Goal: Task Accomplishment & Management: Manage account settings

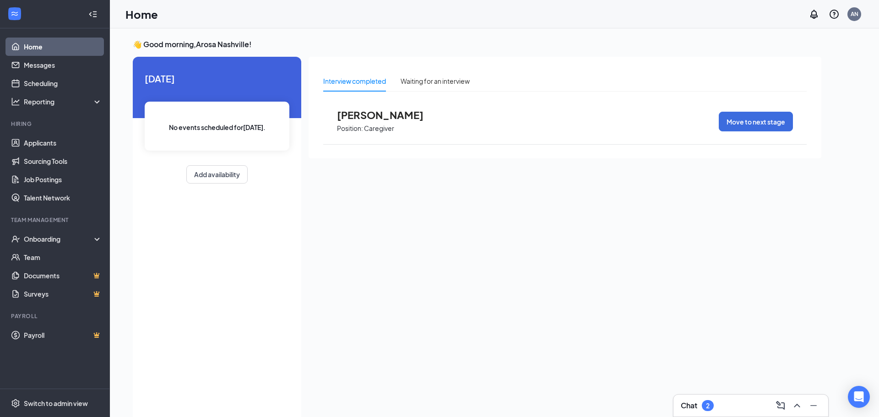
click at [717, 400] on div "Chat 2" at bounding box center [751, 406] width 140 height 15
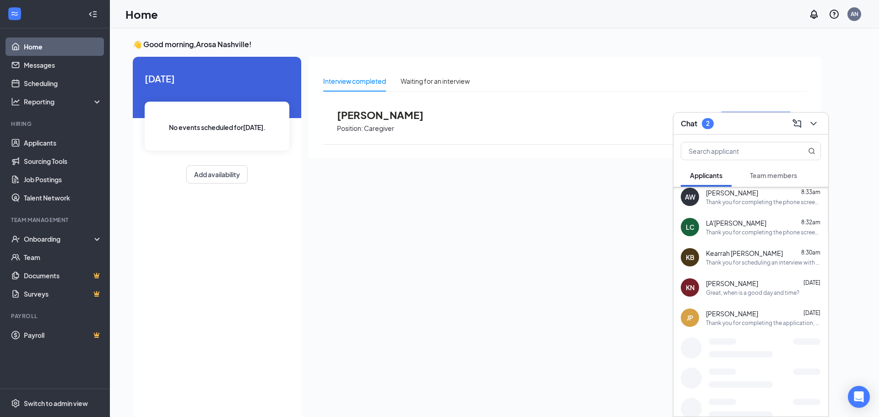
scroll to position [250, 0]
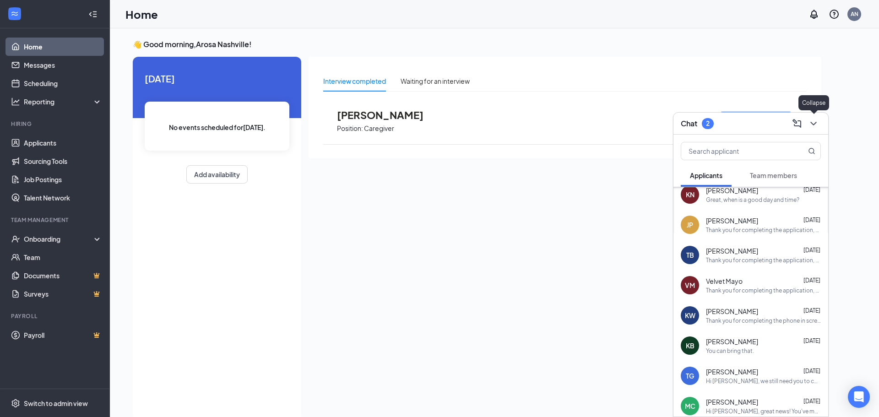
click at [813, 123] on icon "ChevronDown" at bounding box center [814, 124] width 6 height 4
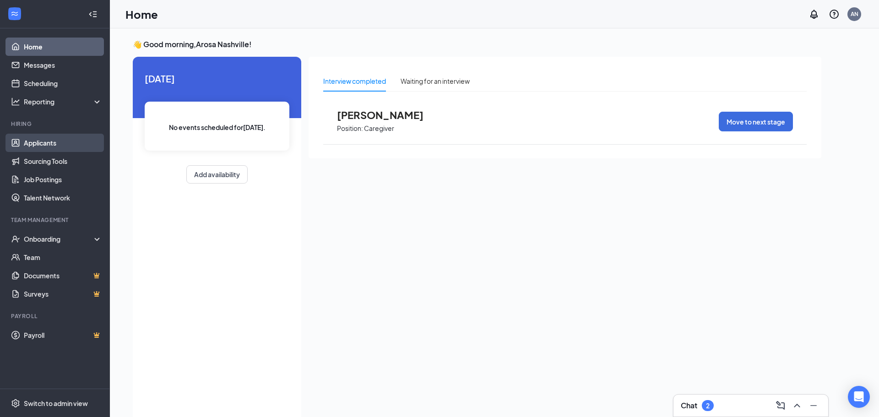
click at [50, 142] on link "Applicants" at bounding box center [63, 143] width 78 height 18
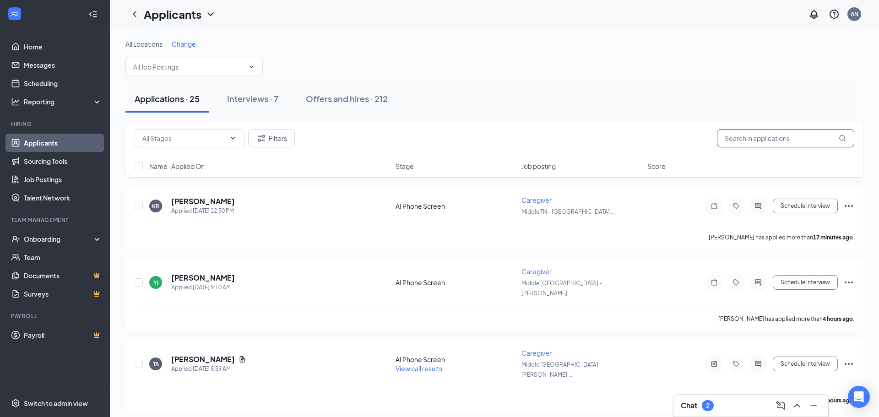
click at [744, 141] on input "text" at bounding box center [785, 138] width 137 height 18
paste input "Winder"
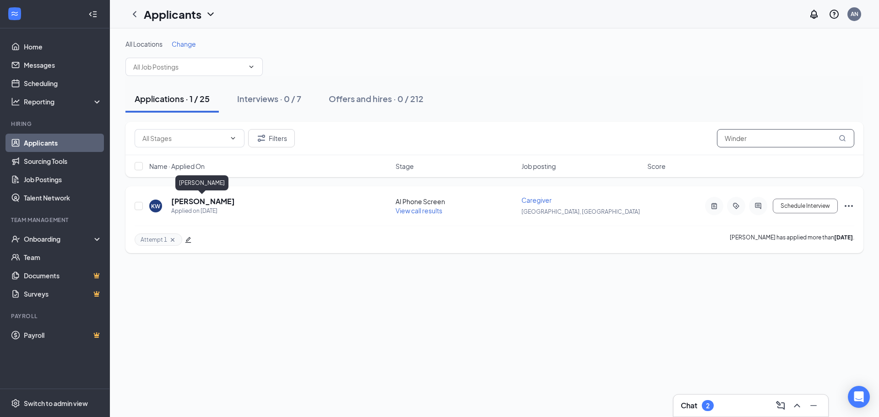
type input "Winder"
click at [199, 202] on h5 "[PERSON_NAME]" at bounding box center [203, 202] width 64 height 10
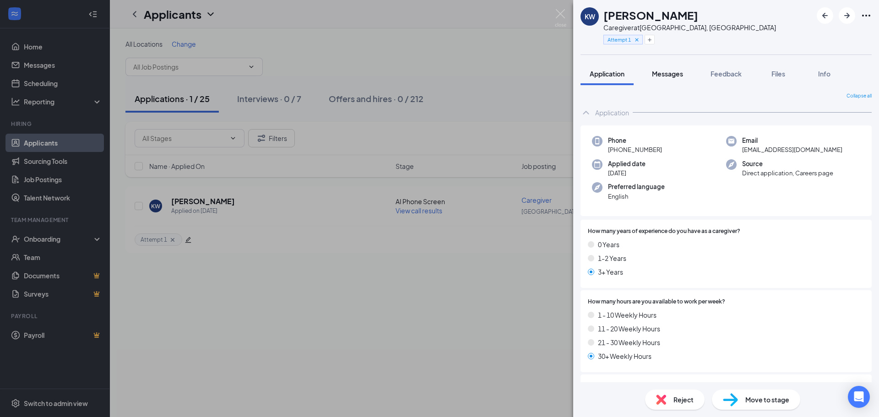
click at [669, 73] on span "Messages" at bounding box center [667, 74] width 31 height 8
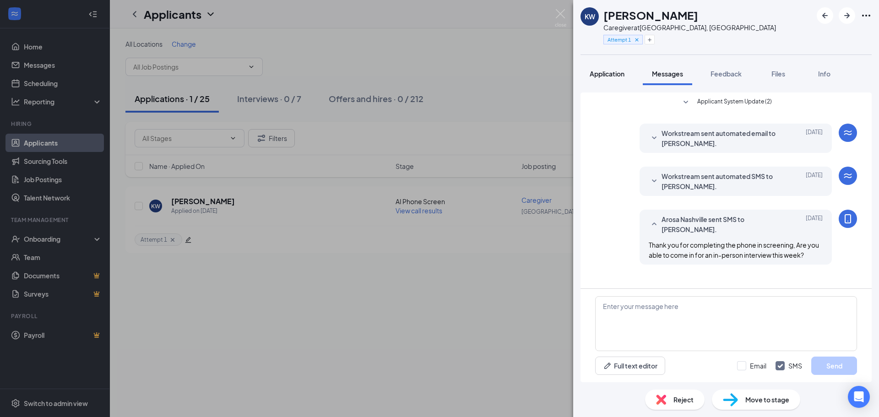
click at [610, 76] on span "Application" at bounding box center [607, 74] width 35 height 8
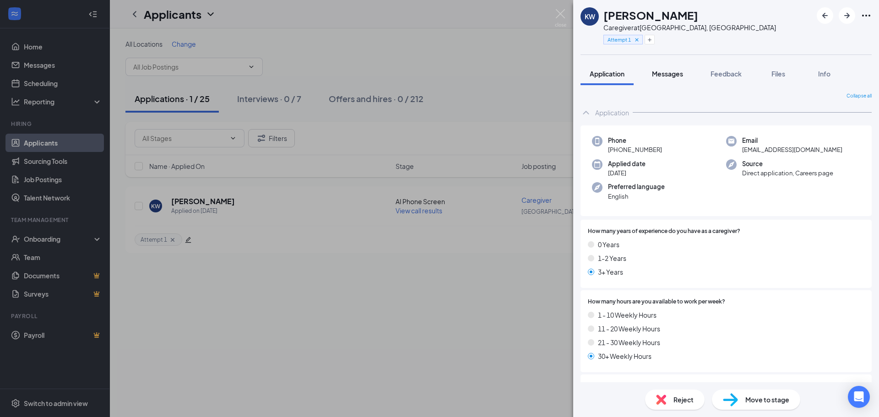
click at [669, 73] on span "Messages" at bounding box center [667, 74] width 31 height 8
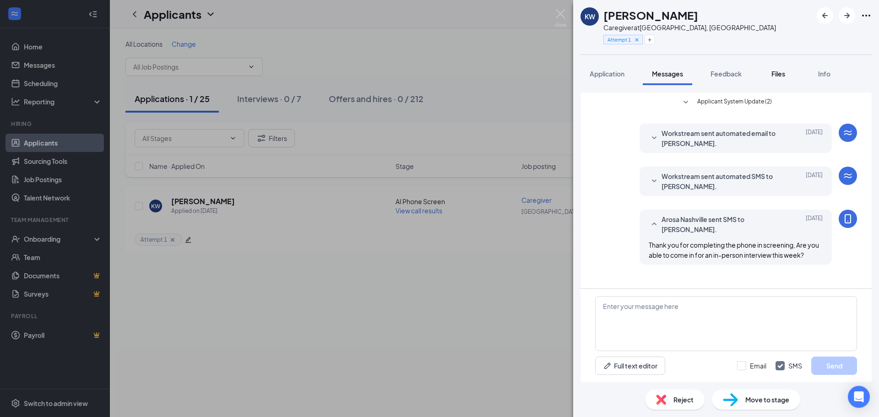
click at [781, 76] on span "Files" at bounding box center [779, 74] width 14 height 8
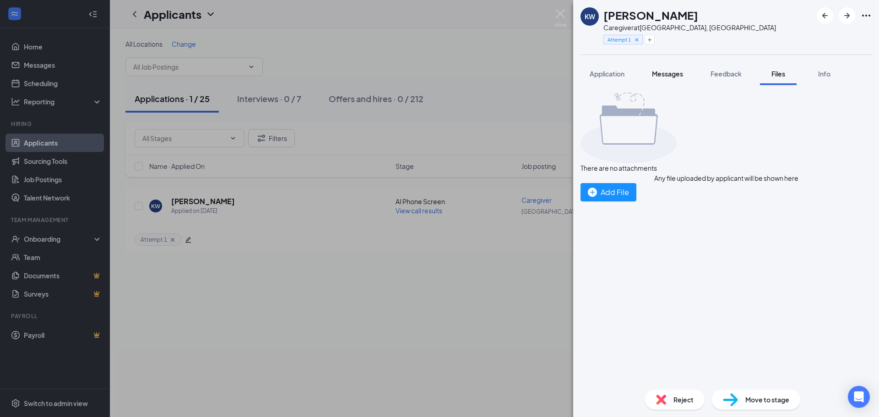
click at [663, 73] on span "Messages" at bounding box center [667, 74] width 31 height 8
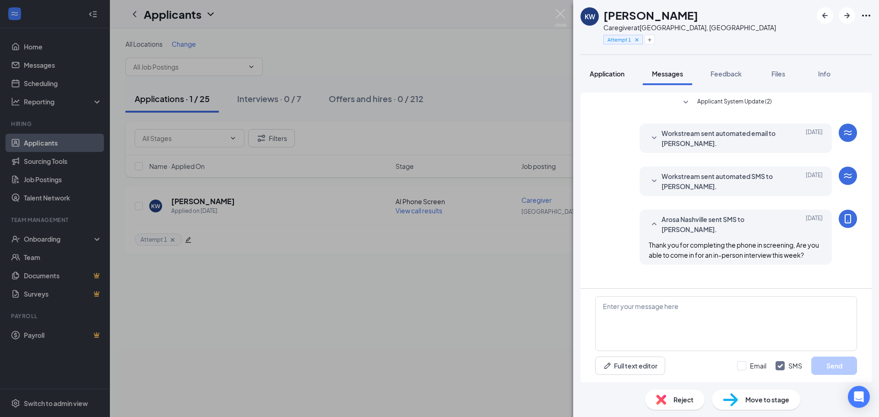
click at [619, 74] on span "Application" at bounding box center [607, 74] width 35 height 8
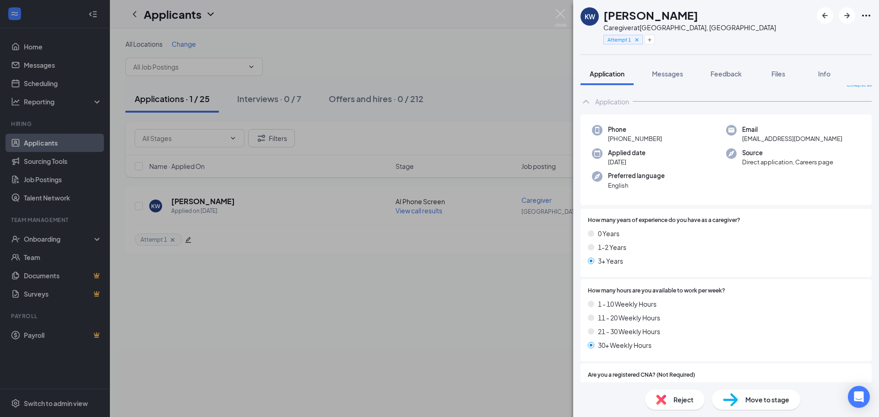
scroll to position [14, 0]
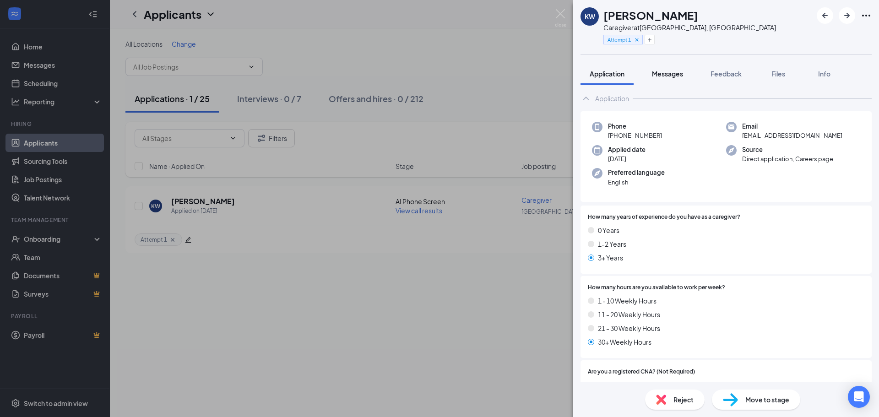
click at [672, 78] on button "Messages" at bounding box center [667, 73] width 49 height 23
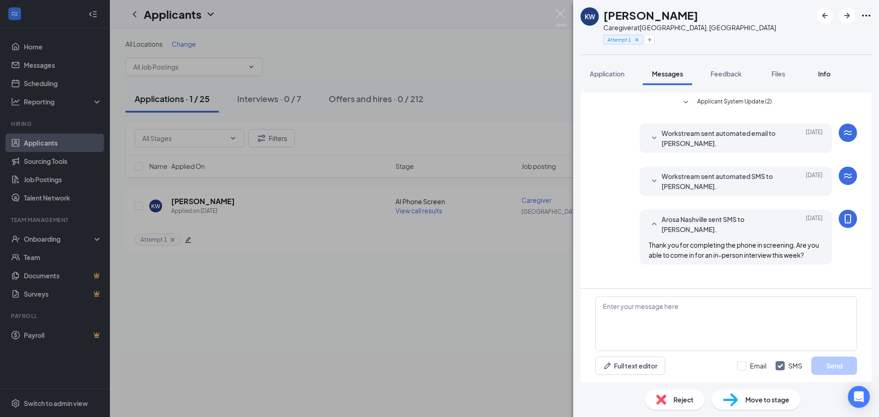
click at [828, 77] on span "Info" at bounding box center [825, 74] width 12 height 8
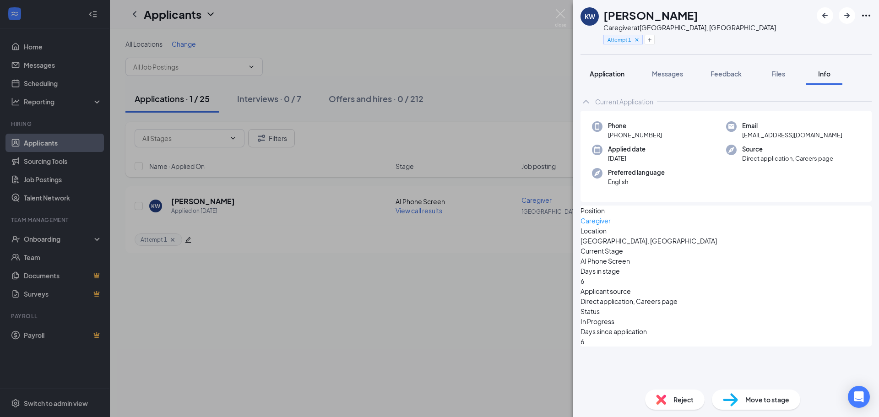
click at [608, 79] on button "Application" at bounding box center [607, 73] width 53 height 23
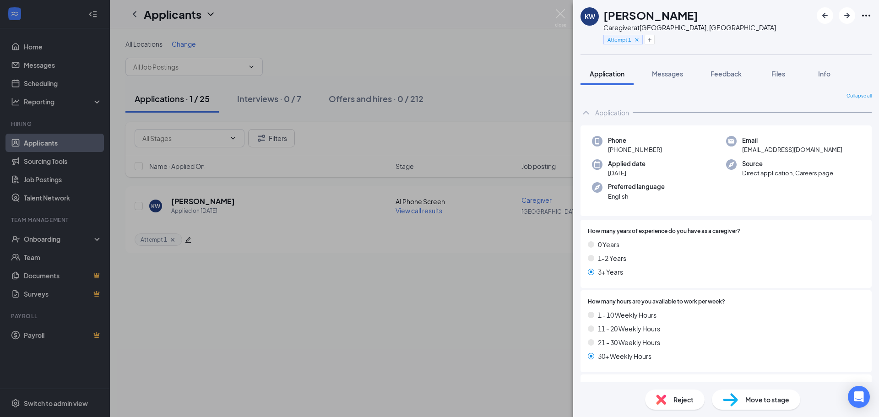
click at [420, 213] on div "KW [PERSON_NAME] Caregiver at [GEOGRAPHIC_DATA], [GEOGRAPHIC_DATA] Attempt 1 Ap…" at bounding box center [439, 208] width 879 height 417
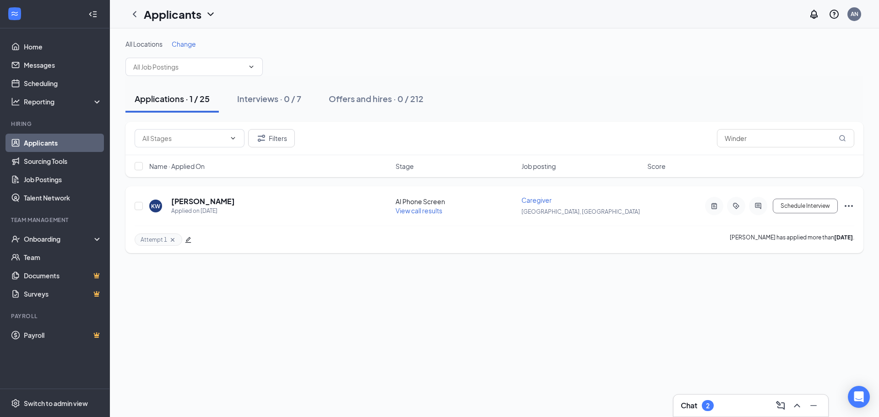
click at [415, 215] on div "KW [PERSON_NAME] Applied on [DATE] AI Phone Screen View call results Caregiver …" at bounding box center [495, 211] width 720 height 30
click at [415, 211] on span "View call results" at bounding box center [419, 211] width 47 height 8
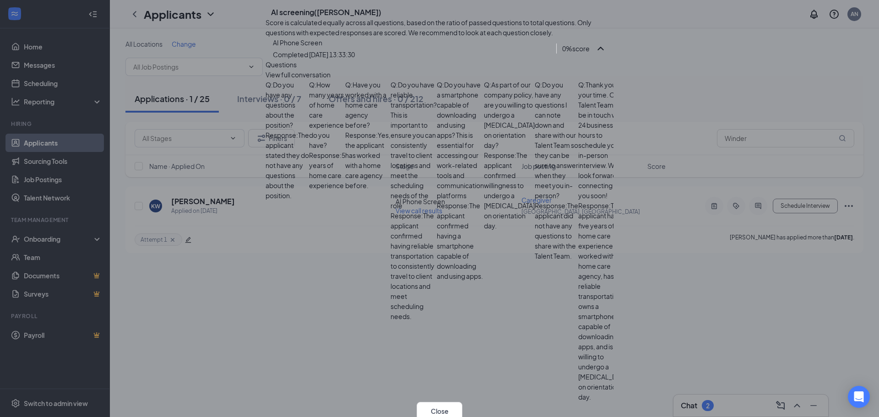
click at [266, 5] on icon "Cross" at bounding box center [266, 5] width 0 height 0
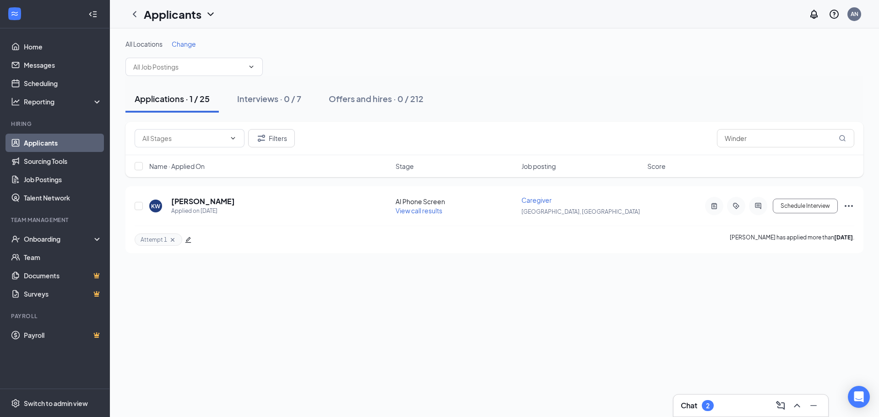
click at [688, 399] on div "Chat 2" at bounding box center [751, 406] width 140 height 15
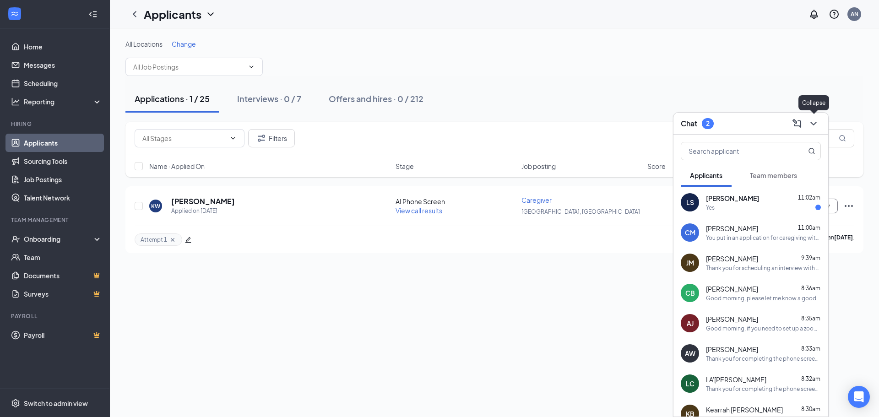
drag, startPoint x: 815, startPoint y: 125, endPoint x: 588, endPoint y: 153, distance: 229.4
click at [816, 122] on icon "ChevronDown" at bounding box center [813, 123] width 11 height 11
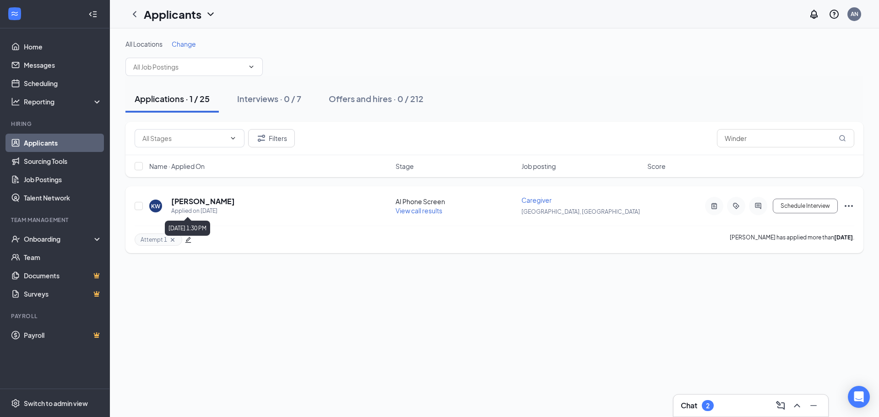
click at [200, 207] on div "Applied on [DATE]" at bounding box center [203, 211] width 64 height 9
click at [208, 202] on h5 "[PERSON_NAME]" at bounding box center [203, 202] width 64 height 10
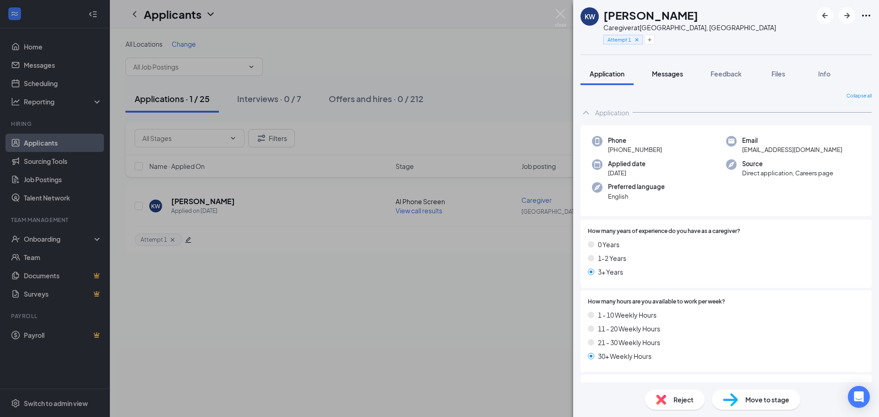
click at [672, 76] on span "Messages" at bounding box center [667, 74] width 31 height 8
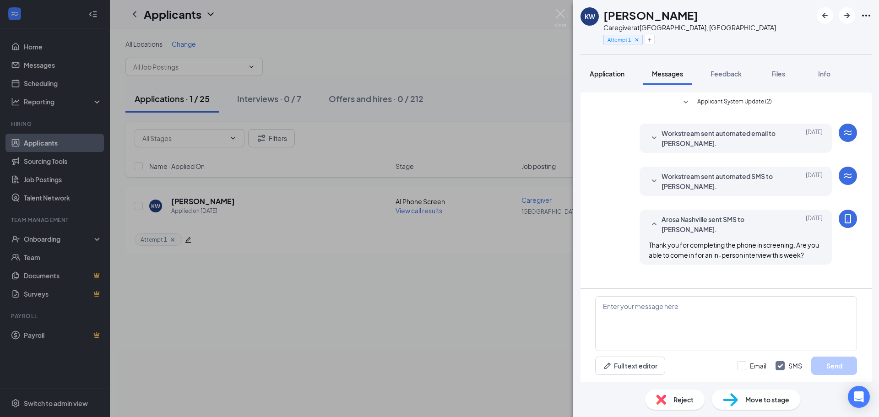
click at [617, 78] on button "Application" at bounding box center [607, 73] width 53 height 23
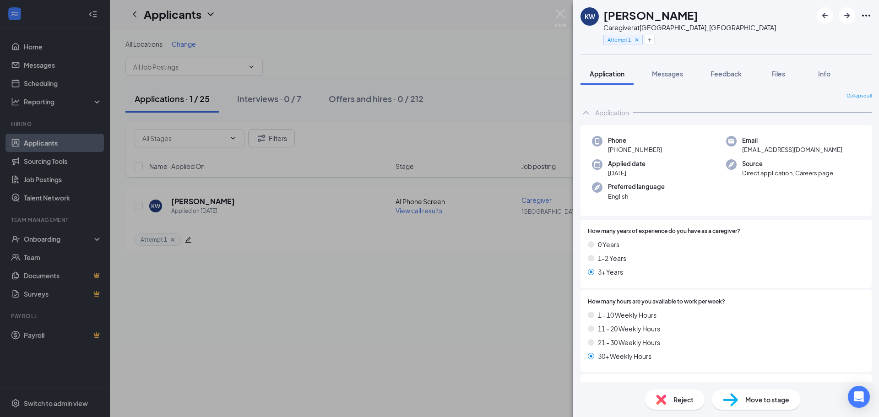
click at [723, 398] on img at bounding box center [730, 399] width 15 height 13
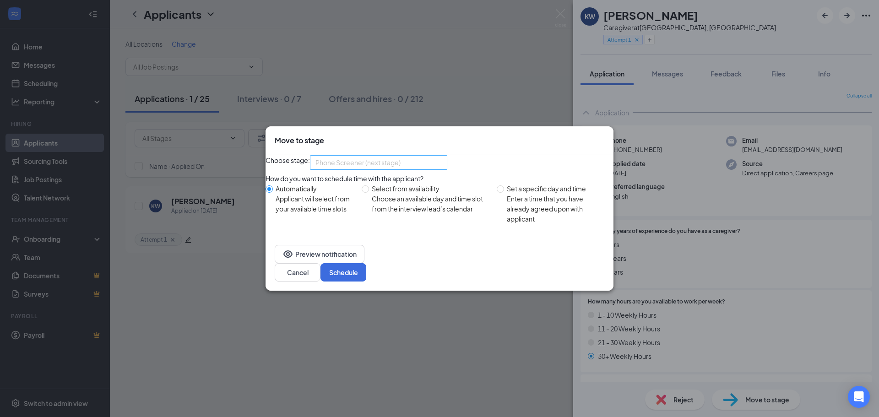
click at [441, 166] on div "Phone Screener (next stage) 4057016 3946610 3946617 Application AI Phone Screen…" at bounding box center [378, 162] width 137 height 15
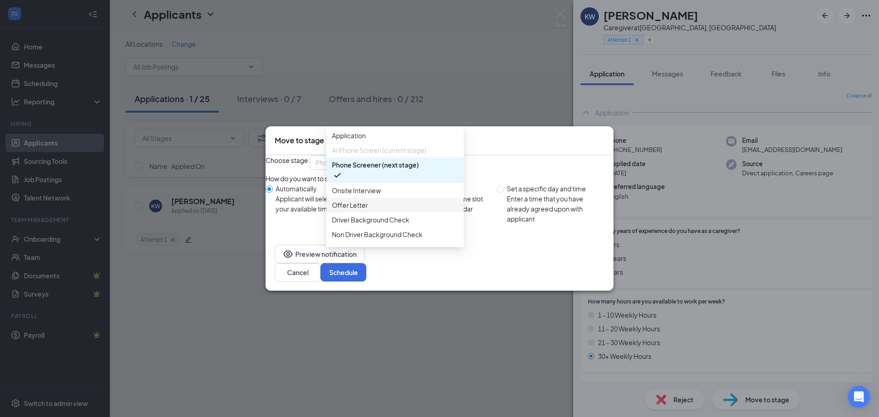
scroll to position [9, 0]
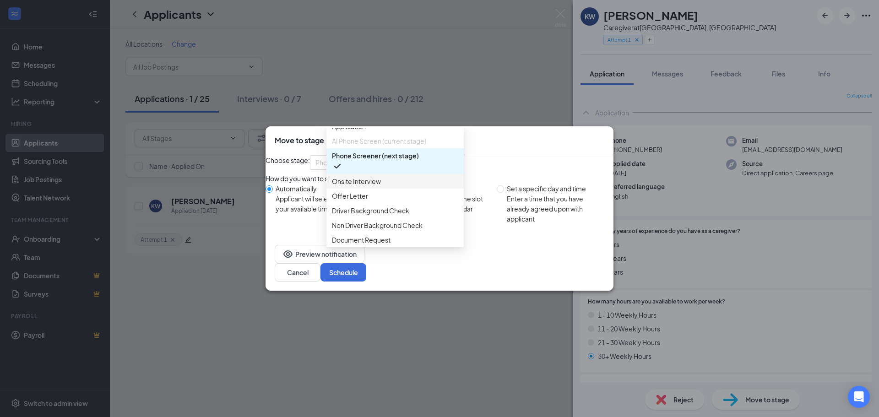
click at [388, 186] on span "Onsite Interview" at bounding box center [395, 181] width 126 height 10
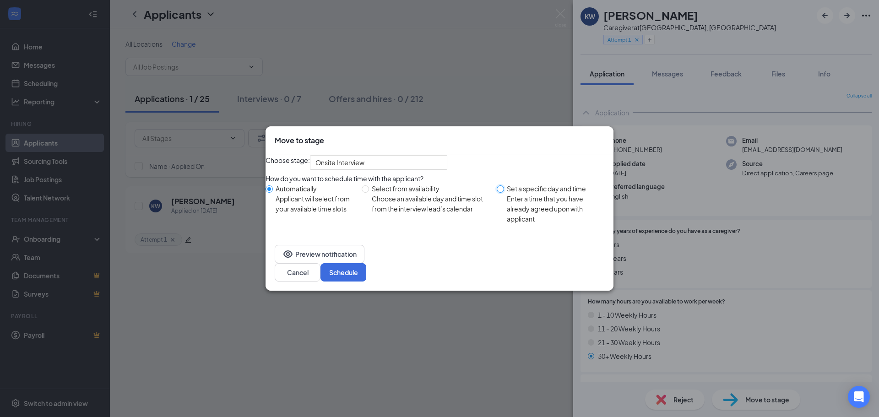
click at [497, 193] on input "Set a specific day and time Enter a time that you have already agreed upon with…" at bounding box center [500, 189] width 7 height 7
radio input "true"
radio input "false"
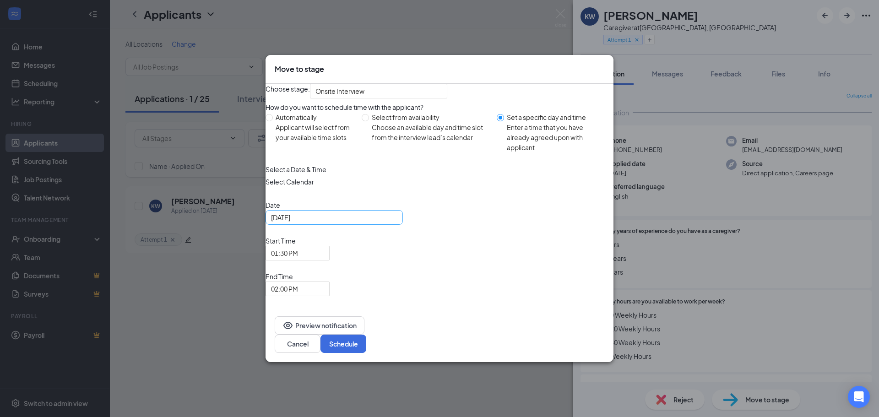
click at [398, 223] on div "[DATE]" at bounding box center [334, 218] width 126 height 10
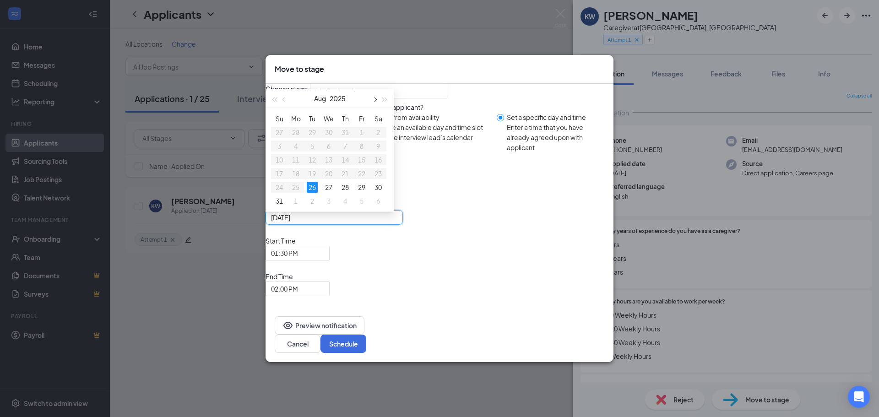
click at [380, 108] on button "button" at bounding box center [375, 98] width 10 height 18
type input "[DATE]"
click at [301, 138] on div "1" at bounding box center [295, 132] width 11 height 11
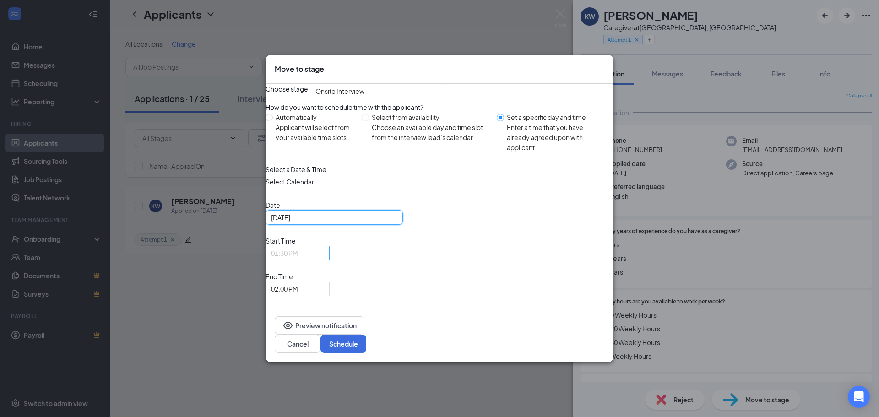
click at [316, 271] on span "01:30 PM" at bounding box center [293, 258] width 45 height 25
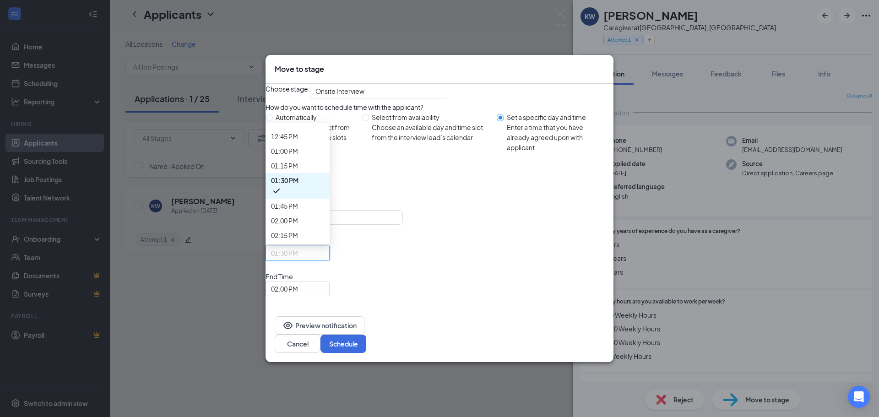
scroll to position [742, 0]
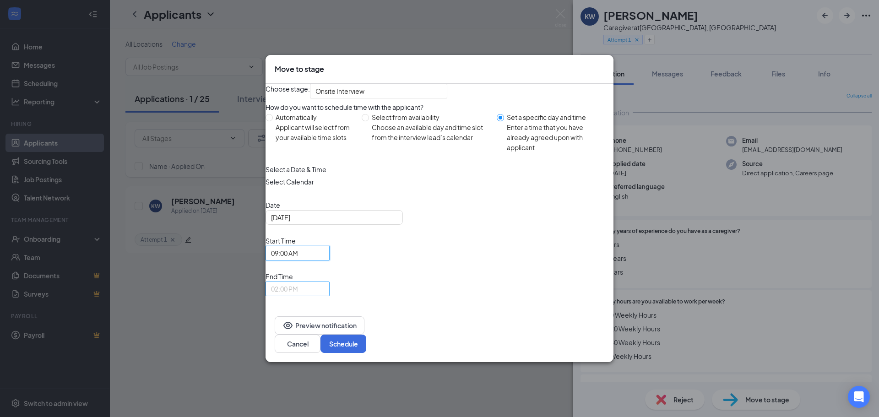
click at [324, 282] on span "02:00 PM" at bounding box center [297, 289] width 53 height 14
click at [298, 16] on span "09:30 AM" at bounding box center [284, 10] width 27 height 10
click at [366, 335] on button "Schedule" at bounding box center [344, 344] width 46 height 18
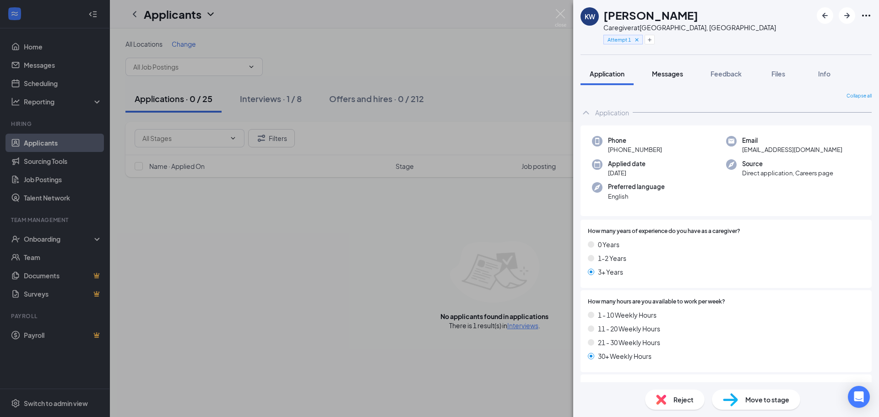
click at [664, 71] on span "Messages" at bounding box center [667, 74] width 31 height 8
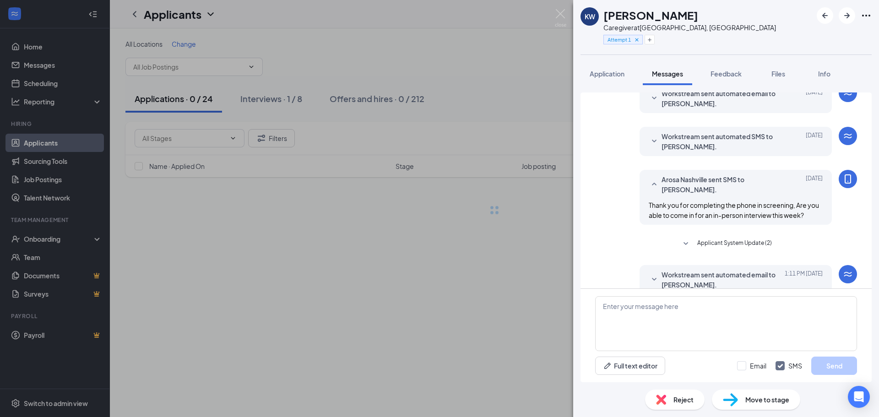
scroll to position [55, 0]
